Goal: Find specific page/section: Find specific page/section

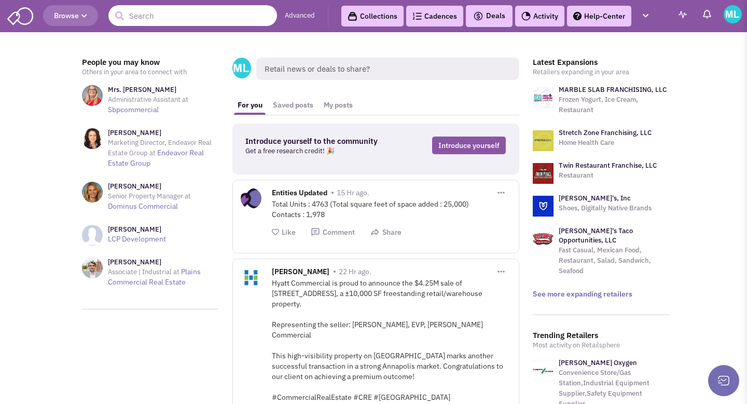
click at [201, 19] on input "text" at bounding box center [192, 15] width 169 height 21
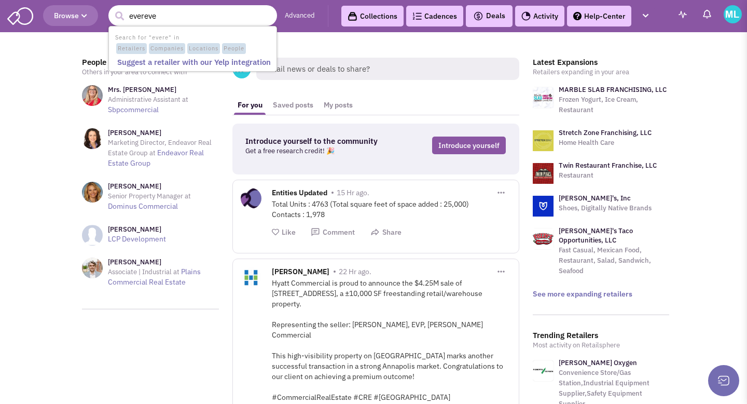
type input "evereve"
click at [112, 8] on button "submit" at bounding box center [120, 16] width 16 height 16
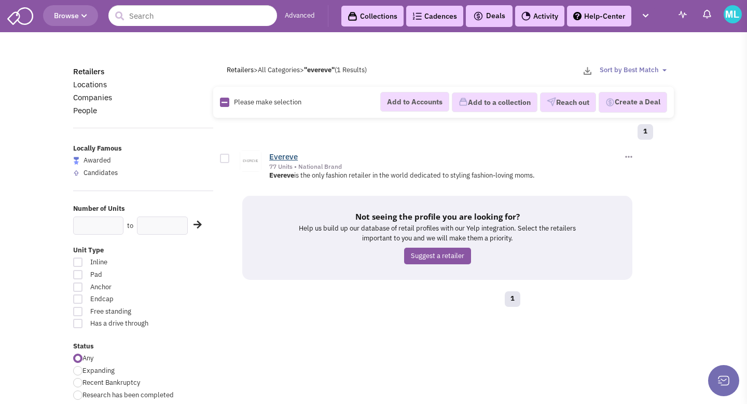
click at [276, 157] on link "Evereve" at bounding box center [283, 157] width 29 height 10
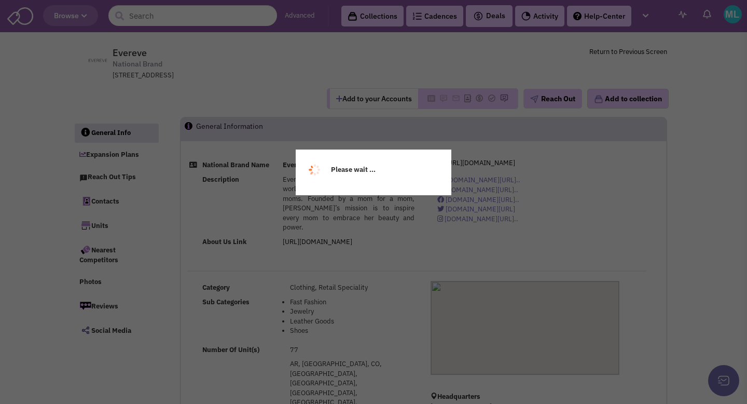
select select
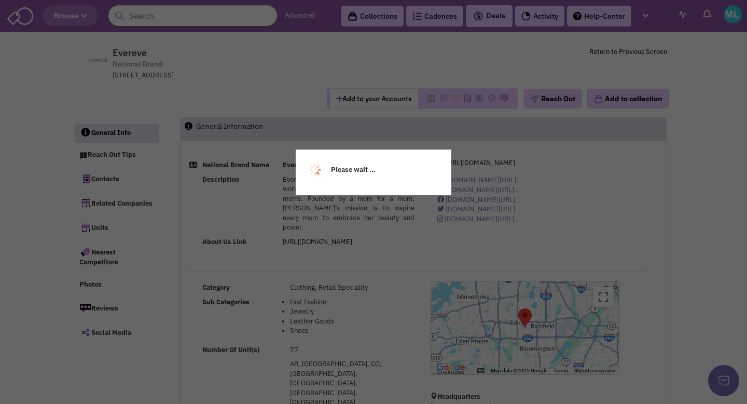
select select
